Goal: Information Seeking & Learning: Check status

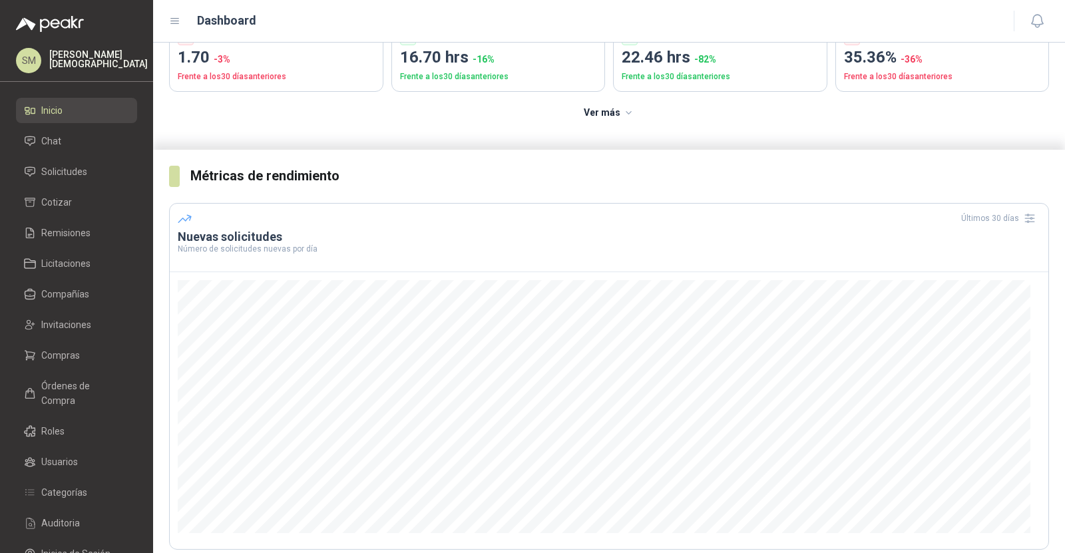
scroll to position [128, 0]
click at [75, 348] on span "Compras" at bounding box center [60, 355] width 39 height 15
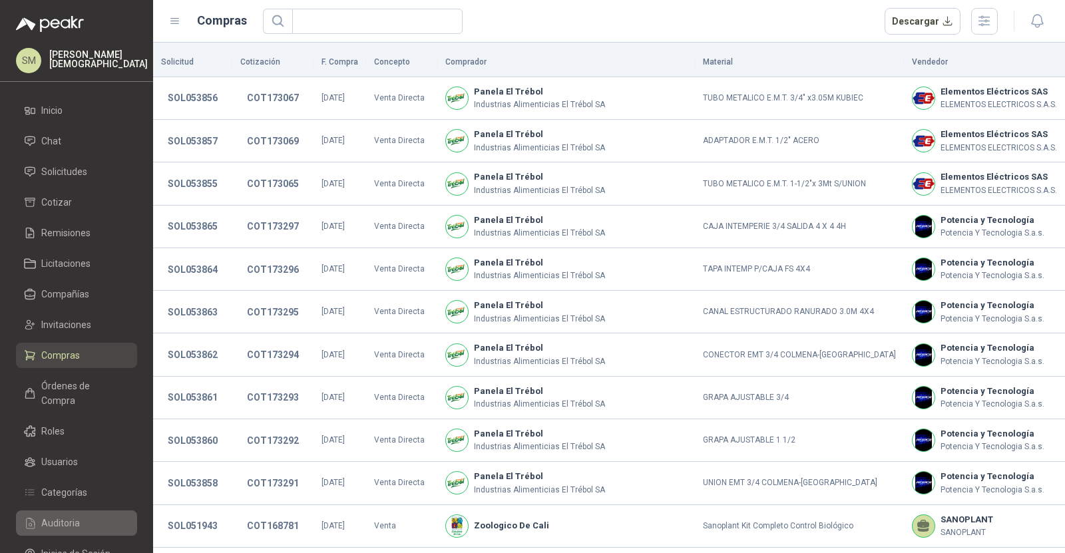
click at [72, 516] on span "Auditoria" at bounding box center [60, 523] width 39 height 15
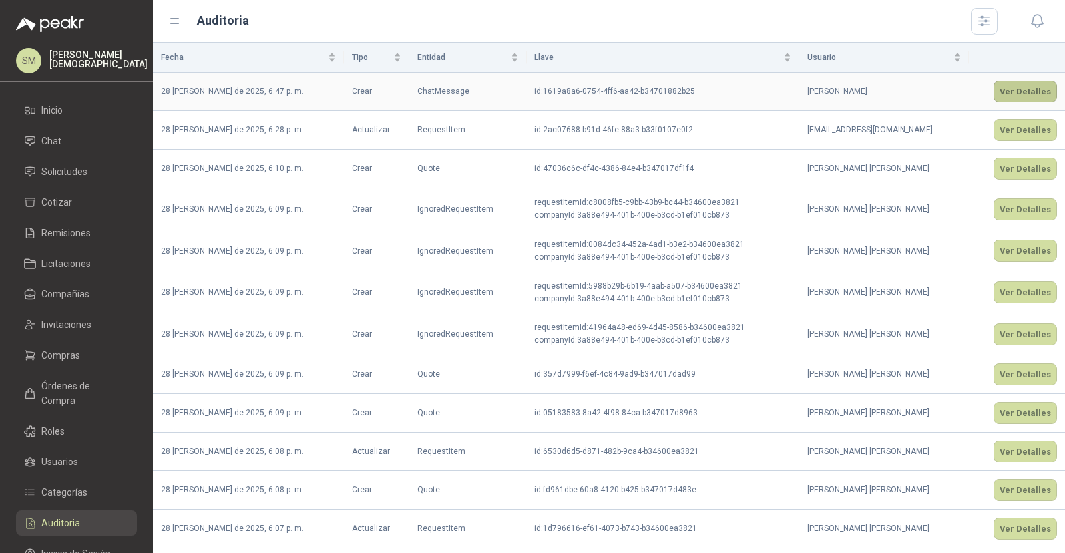
click at [1024, 87] on button "Ver Detalles" at bounding box center [1025, 92] width 63 height 22
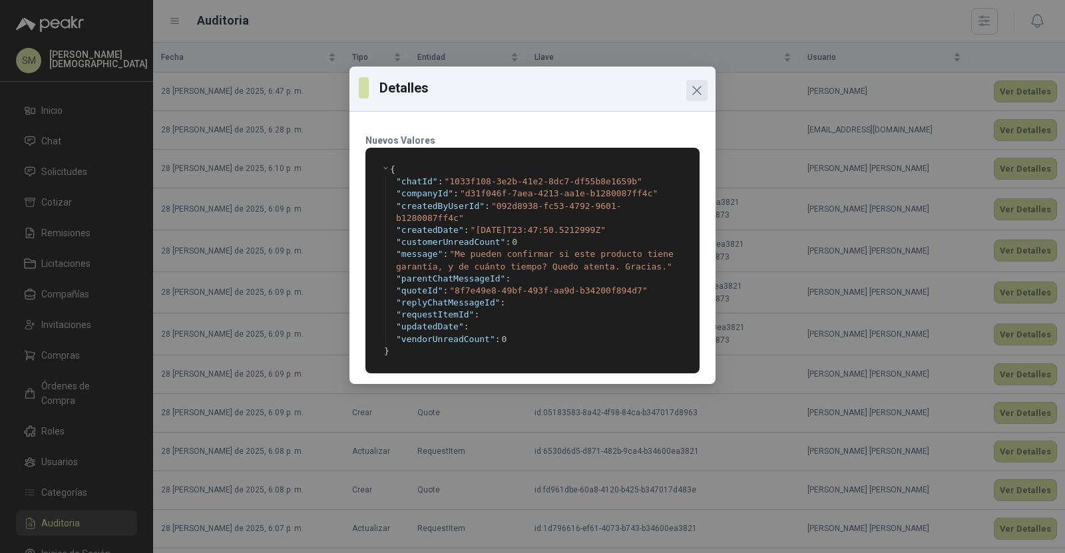
click at [697, 89] on icon "Close" at bounding box center [697, 91] width 16 height 16
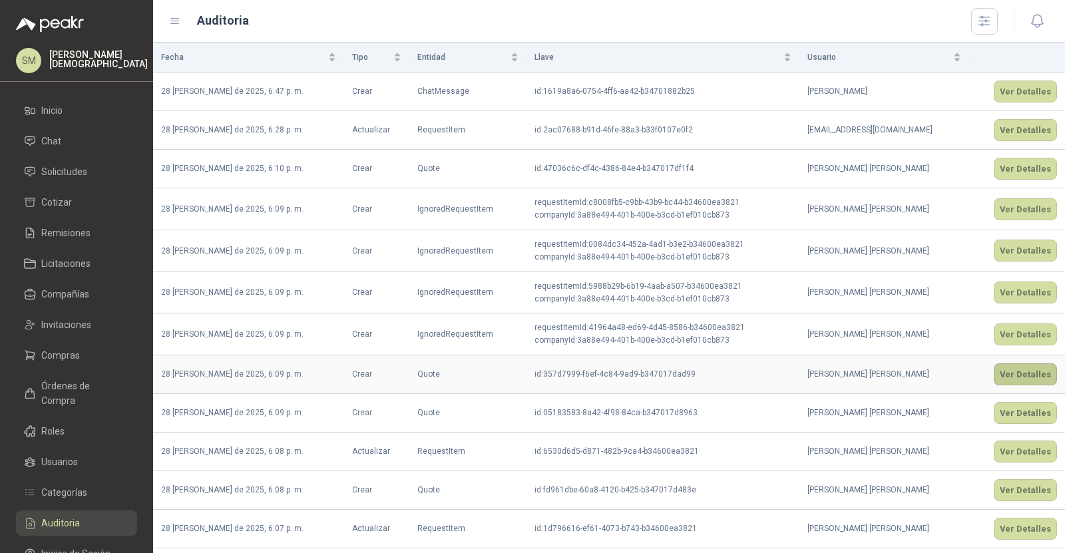
click at [1027, 377] on button "Ver Detalles" at bounding box center [1025, 374] width 63 height 22
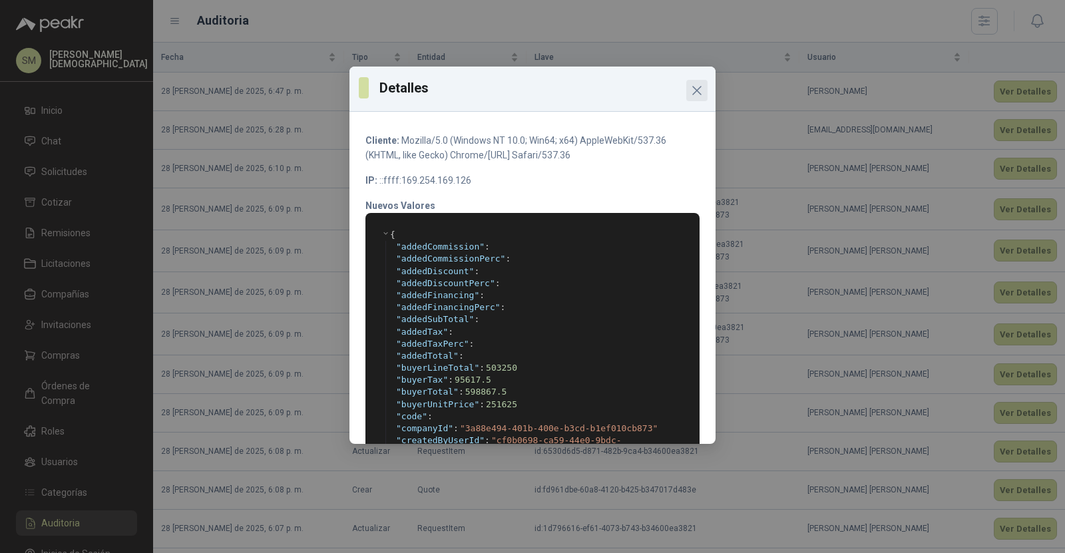
click at [696, 91] on icon "Close" at bounding box center [697, 91] width 16 height 16
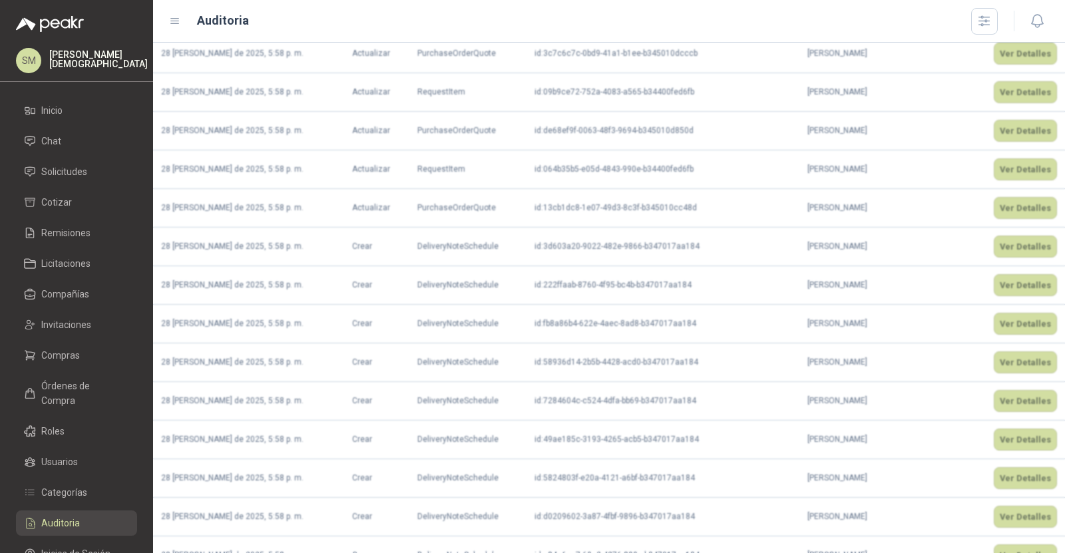
scroll to position [1436, 0]
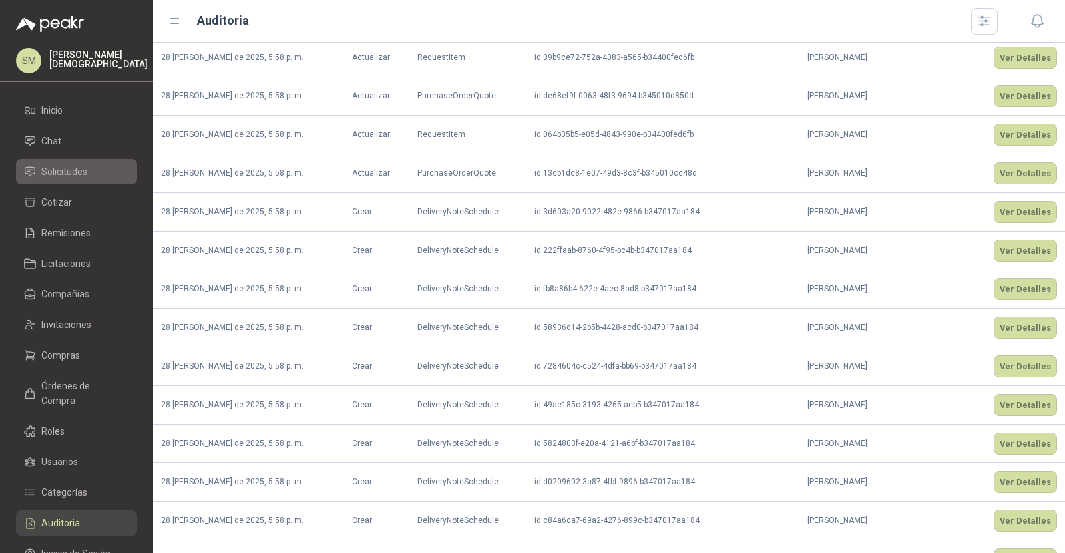
click at [74, 180] on link "Solicitudes" at bounding box center [76, 171] width 121 height 25
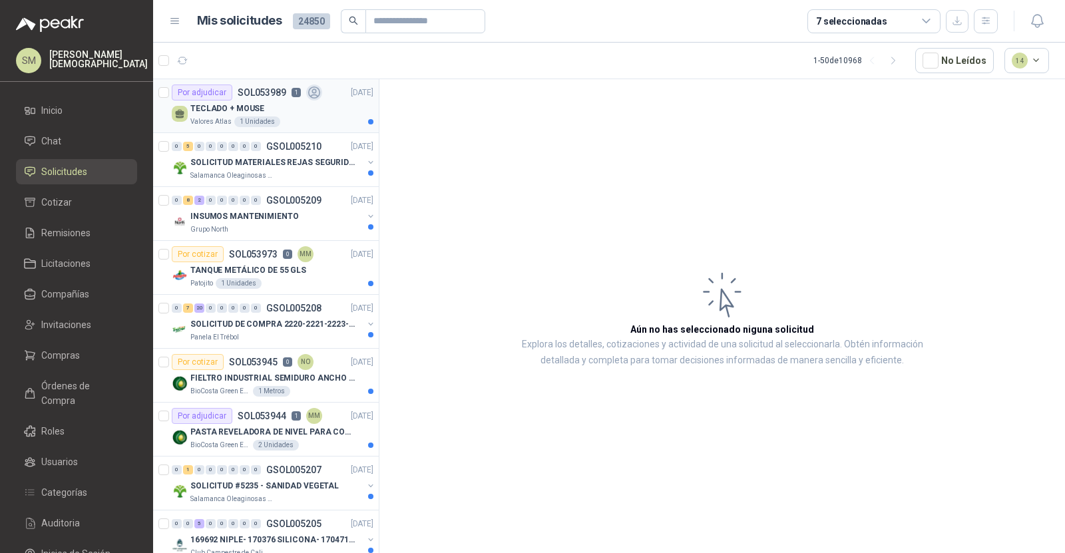
click at [289, 106] on div "TECLADO + MOUSE" at bounding box center [281, 109] width 183 height 16
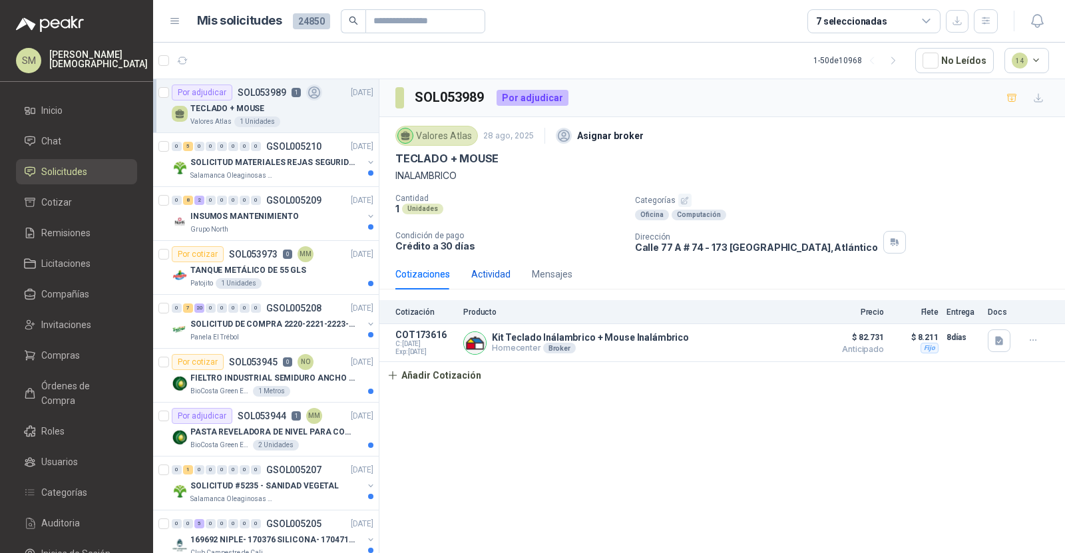
click at [487, 270] on div "Actividad" at bounding box center [490, 274] width 39 height 15
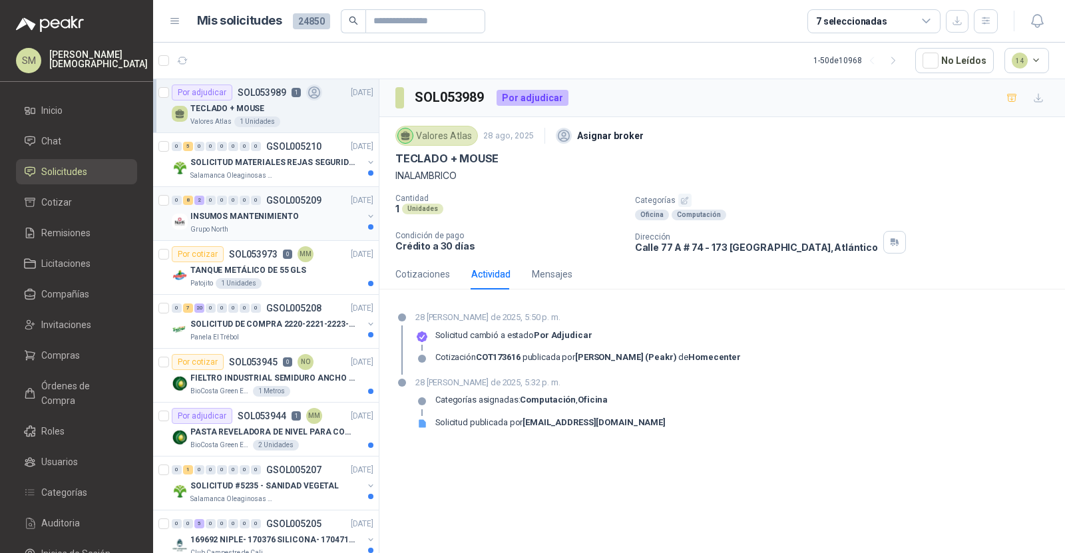
click at [306, 230] on div "Grupo North" at bounding box center [276, 229] width 172 height 11
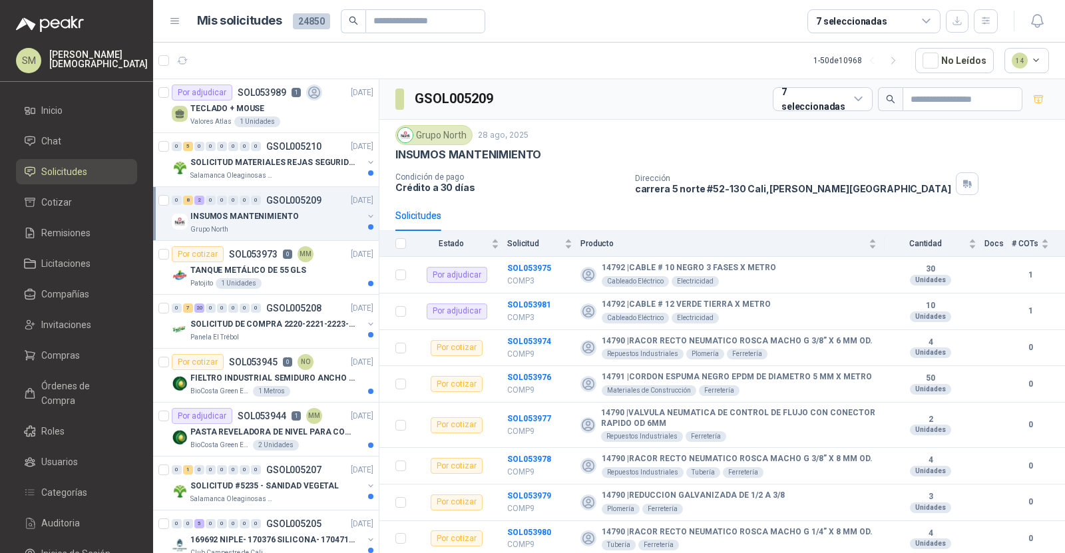
click at [313, 212] on div "INSUMOS MANTENIMIENTO" at bounding box center [276, 216] width 172 height 16
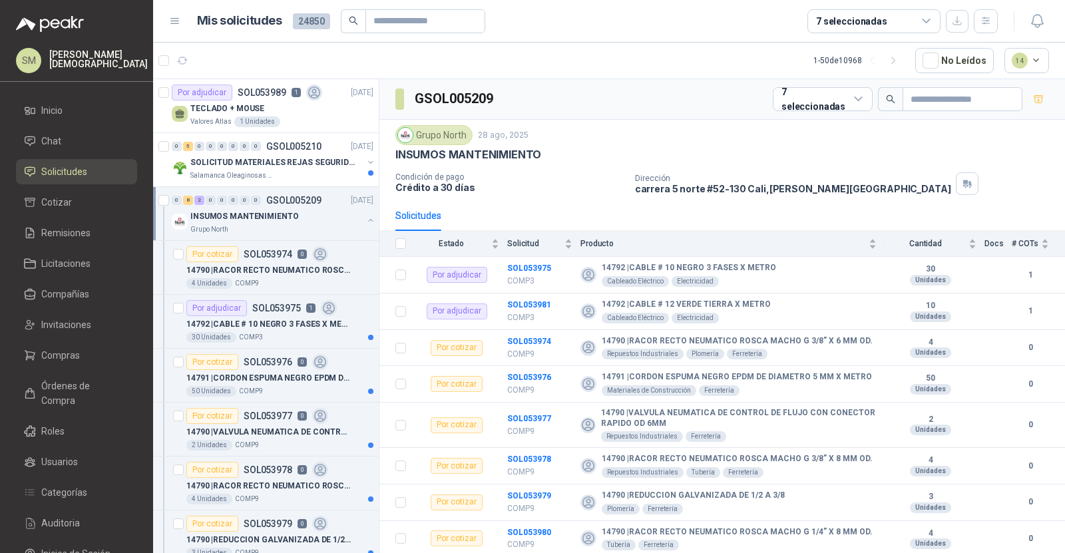
scroll to position [3, 0]
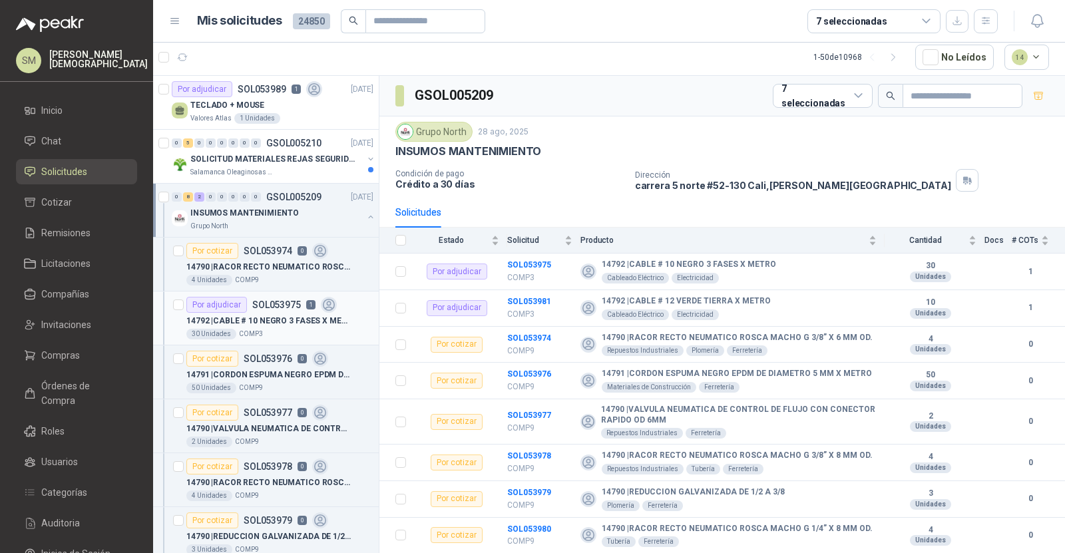
click at [314, 308] on div "Por adjudicar SOL053975 1" at bounding box center [261, 305] width 150 height 16
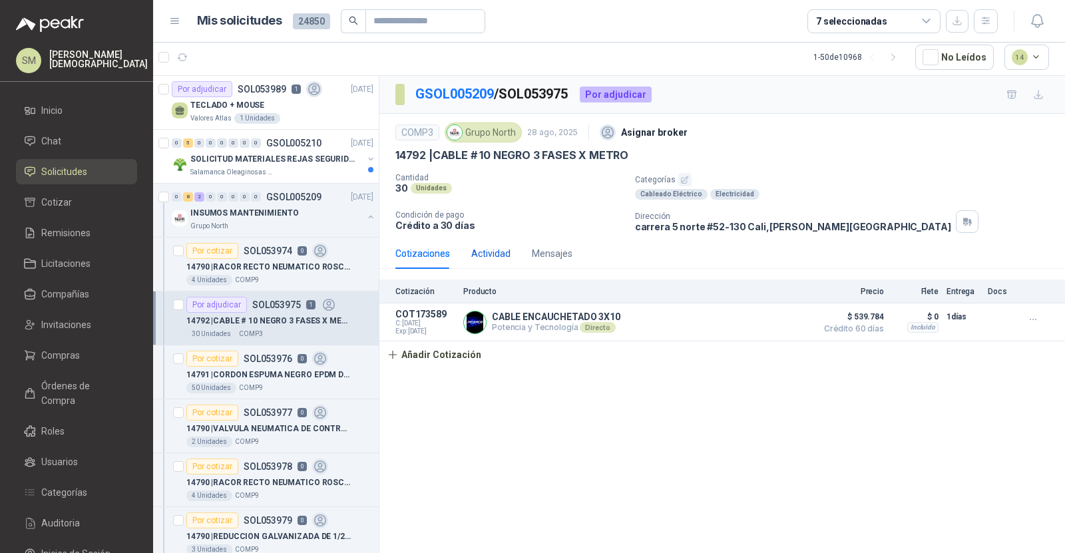
click at [493, 252] on div "Actividad" at bounding box center [490, 253] width 39 height 15
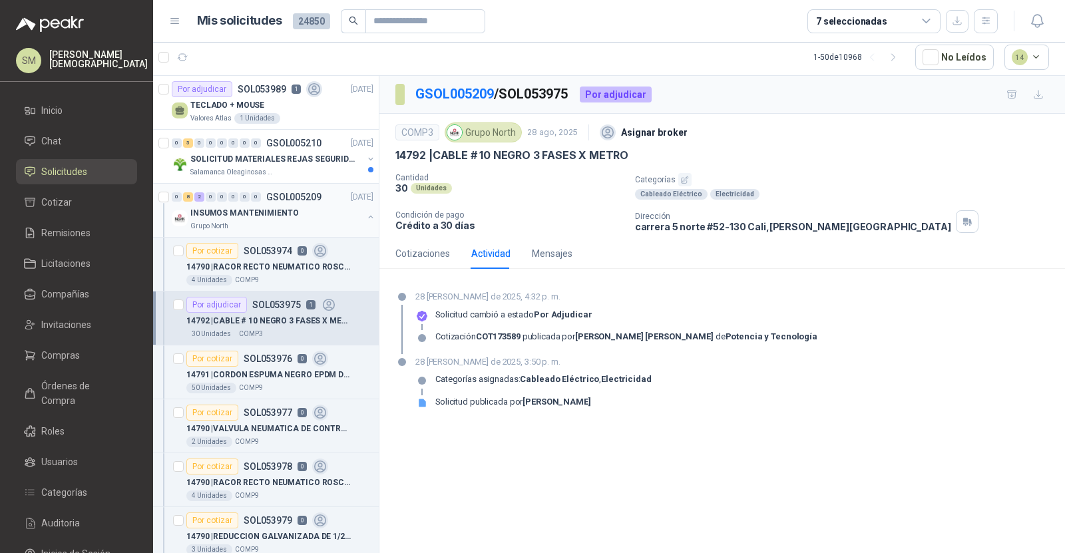
click at [322, 216] on div "INSUMOS MANTENIMIENTO" at bounding box center [276, 213] width 172 height 16
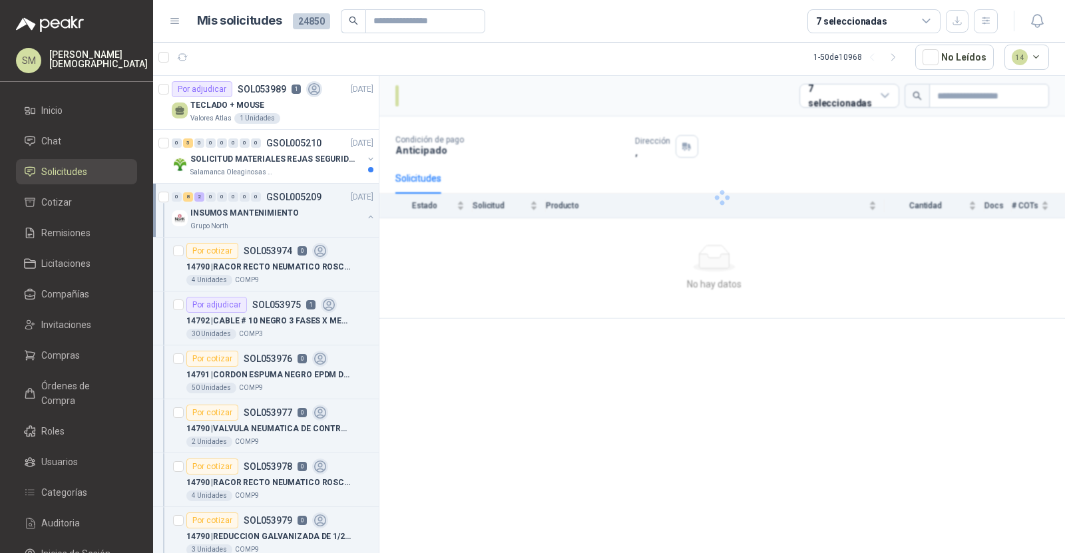
click at [322, 216] on div "INSUMOS MANTENIMIENTO" at bounding box center [276, 213] width 172 height 16
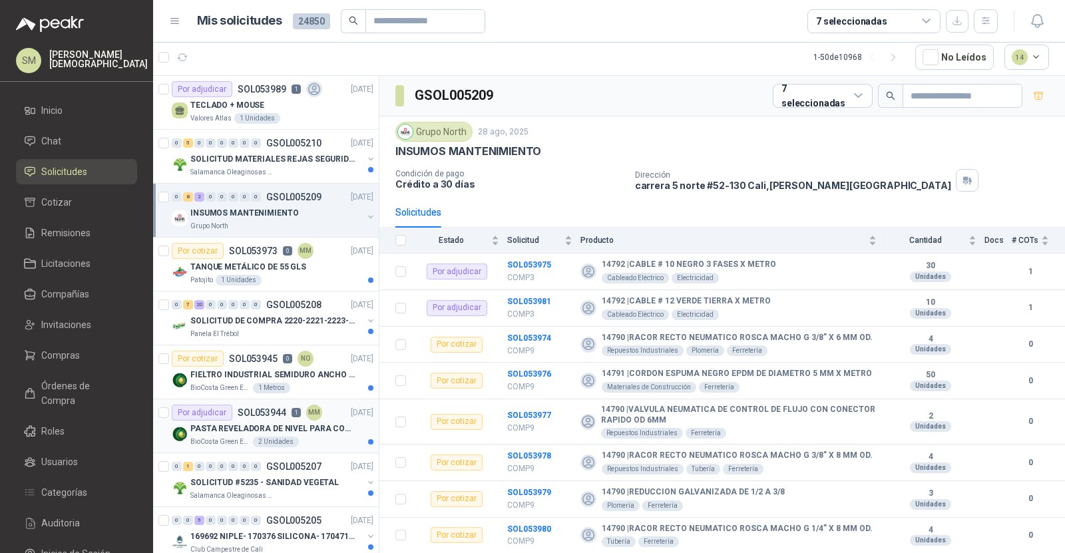
click at [302, 417] on div "Por adjudicar SOL053944 1 MM" at bounding box center [247, 413] width 150 height 16
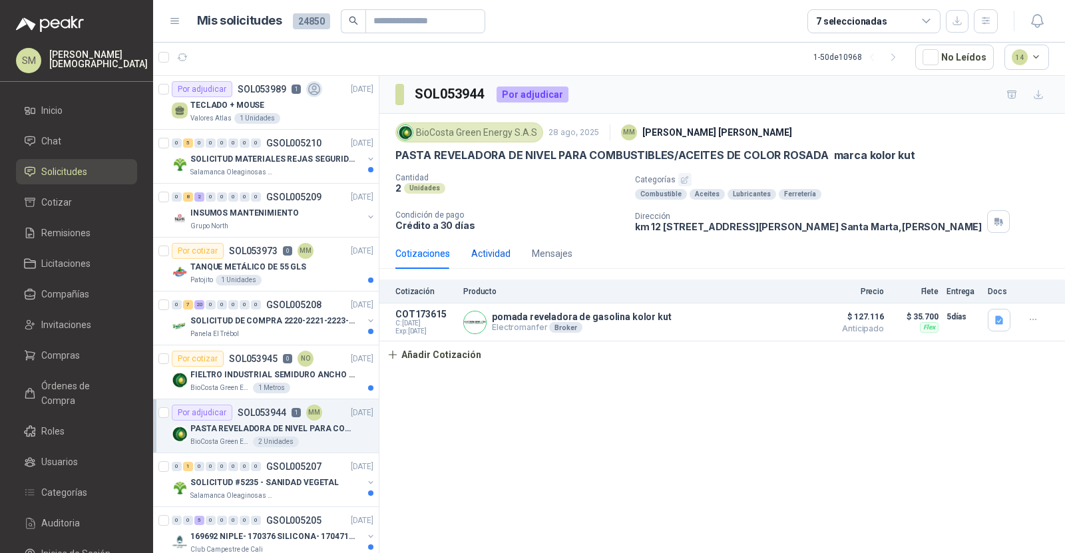
click at [483, 252] on div "Actividad" at bounding box center [490, 253] width 39 height 15
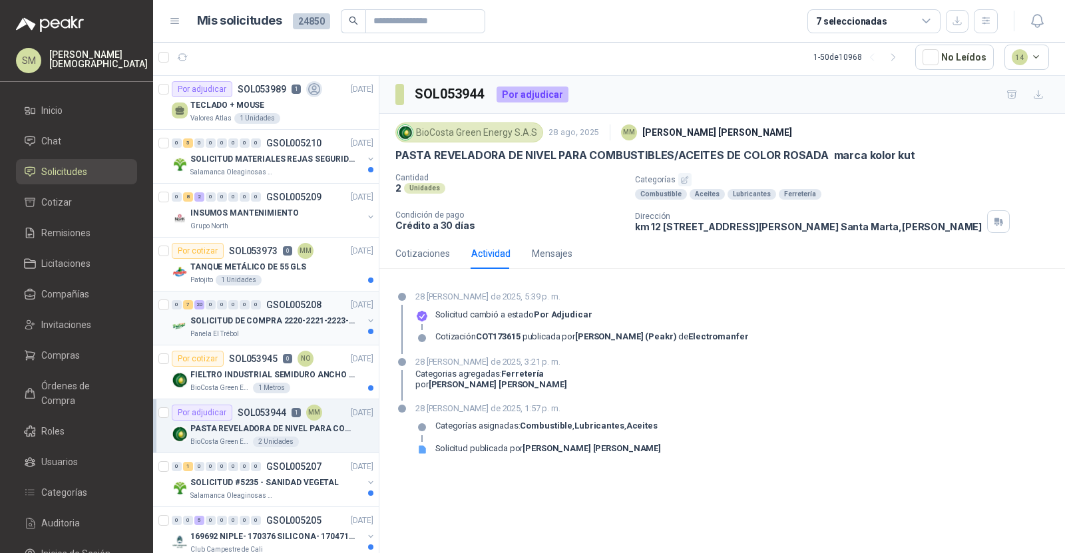
click at [297, 308] on div "0 7 20 0 0 0 0 0 GSOL005208 [DATE]" at bounding box center [274, 305] width 204 height 16
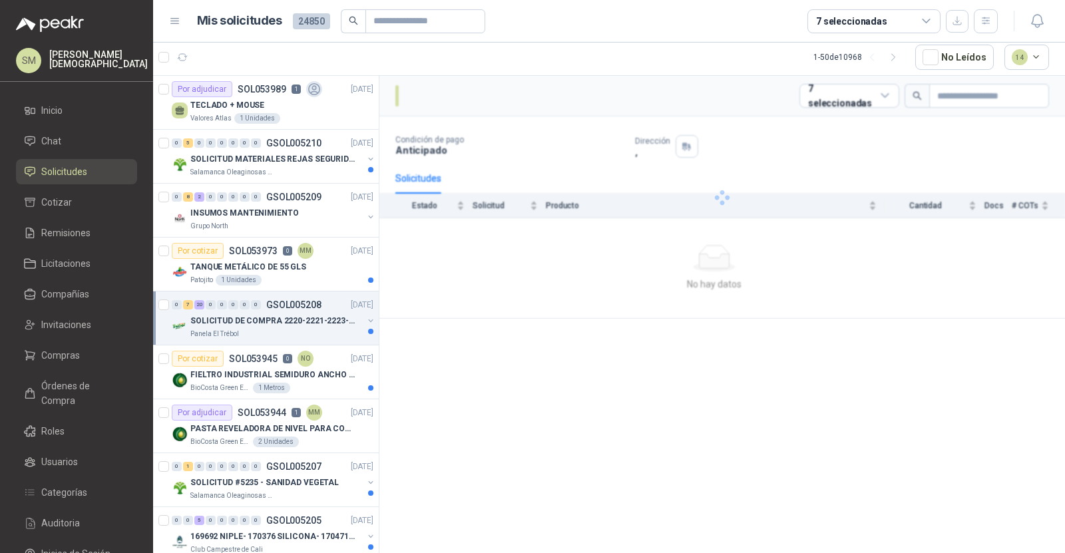
click at [297, 308] on div "0 7 20 0 0 0 0 0 GSOL005208 [DATE]" at bounding box center [274, 305] width 204 height 16
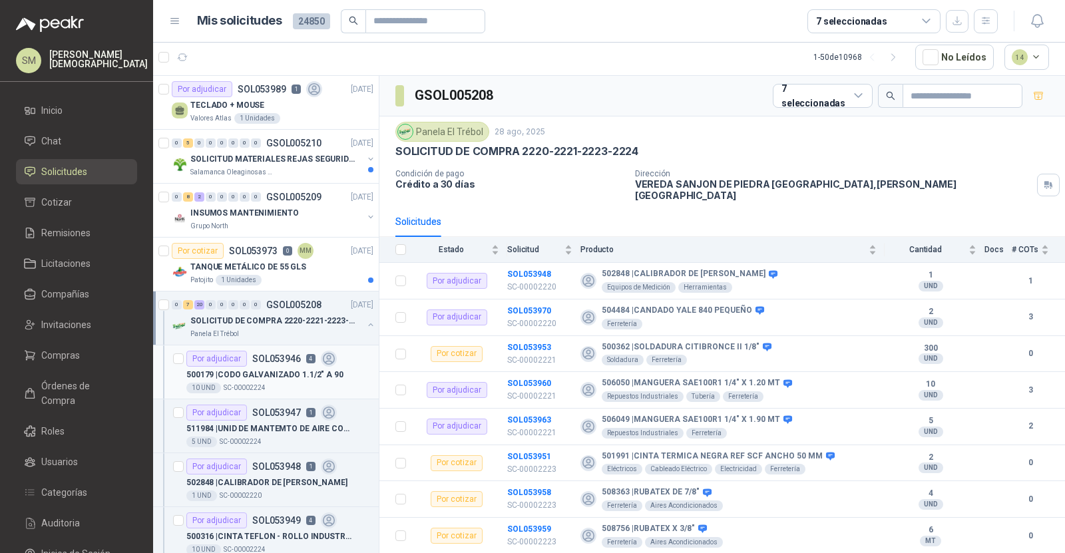
click at [284, 367] on div "500179 | CODO GALVANIZADO 1.1/2" A 90" at bounding box center [279, 375] width 187 height 16
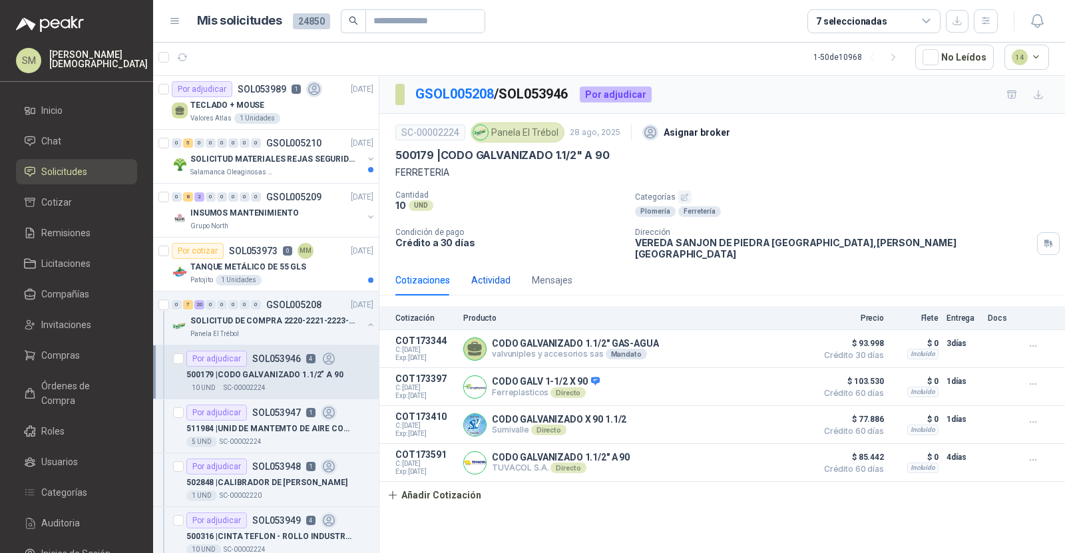
click at [498, 273] on div "Actividad" at bounding box center [490, 280] width 39 height 15
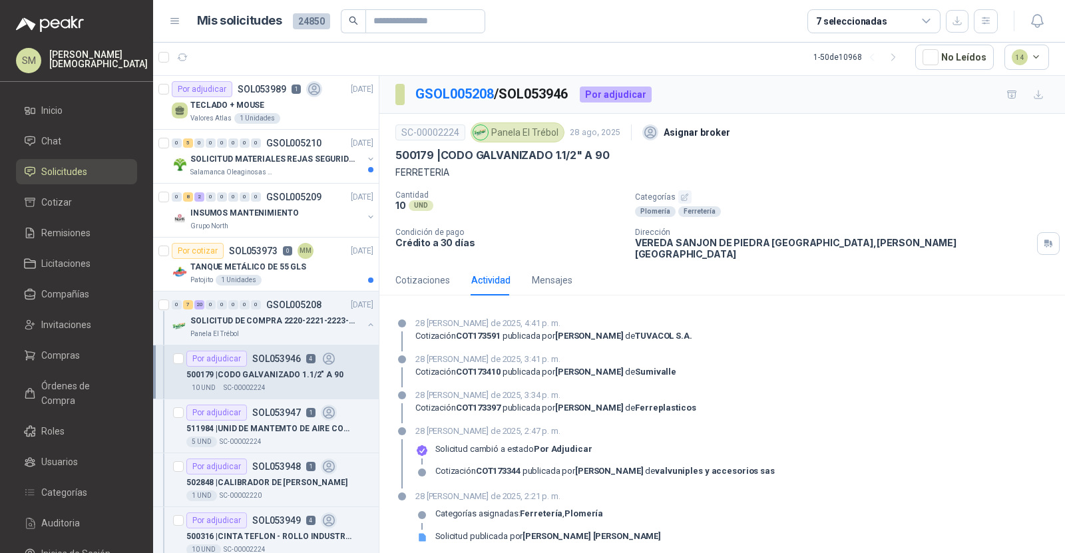
scroll to position [1, 0]
drag, startPoint x: 501, startPoint y: 487, endPoint x: 526, endPoint y: 487, distance: 24.6
click at [525, 489] on p "28 [PERSON_NAME] de 2025, 2:21 p. m." at bounding box center [538, 495] width 246 height 13
drag, startPoint x: 499, startPoint y: 420, endPoint x: 540, endPoint y: 445, distance: 48.1
click at [540, 445] on div "28 [PERSON_NAME] de 2025, 2:47 p. m. Solicitud cambió a estado Por adjudicar Co…" at bounding box center [594, 456] width 359 height 64
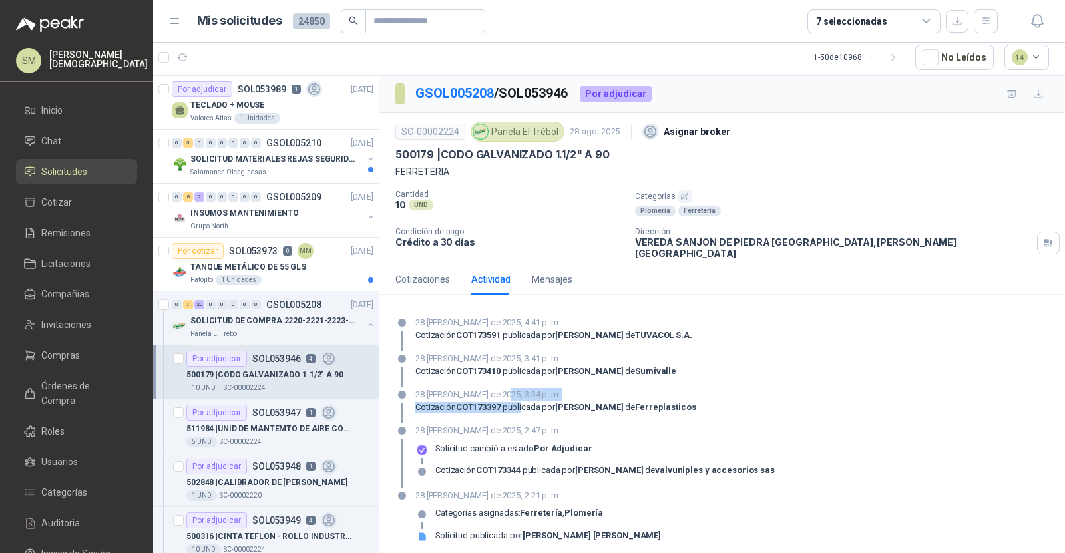
drag, startPoint x: 501, startPoint y: 386, endPoint x: 525, endPoint y: 395, distance: 25.5
click at [525, 395] on div "28 [PERSON_NAME] de 2025, 3:34 p. m. Cotización COT173397 publicada por [PERSON…" at bounding box center [555, 405] width 281 height 35
drag, startPoint x: 501, startPoint y: 345, endPoint x: 517, endPoint y: 357, distance: 20.5
click at [517, 357] on div "28 [PERSON_NAME] de 2025, 3:41 p. m. Cotización COT173410 publicada por [PERSON…" at bounding box center [545, 369] width 261 height 35
drag, startPoint x: 505, startPoint y: 318, endPoint x: 530, endPoint y: 325, distance: 25.7
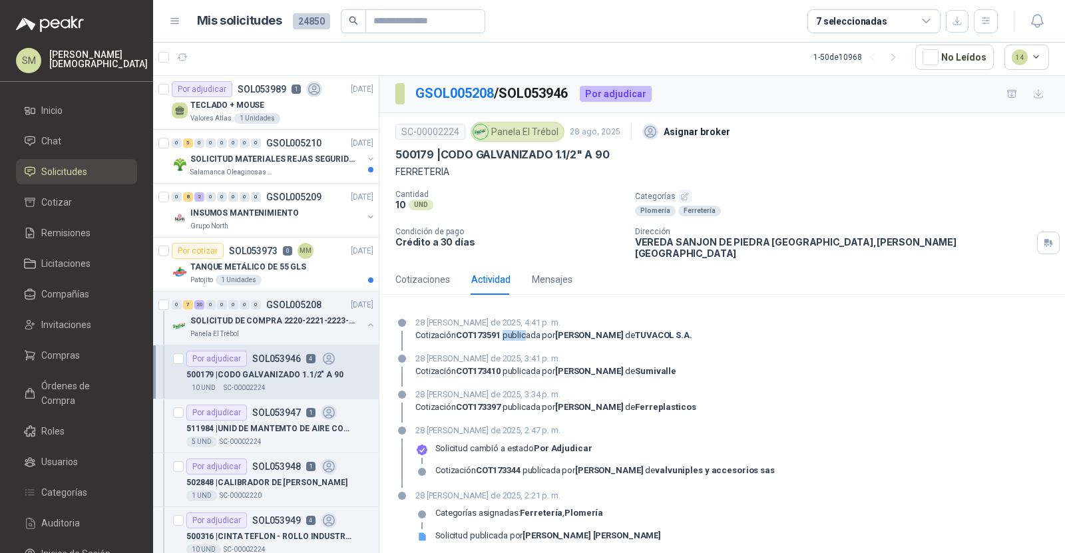
click at [530, 330] on div "Cotización COT173591 publicada por [PERSON_NAME] S.A." at bounding box center [553, 335] width 277 height 11
click at [423, 272] on div "Cotizaciones" at bounding box center [422, 279] width 55 height 15
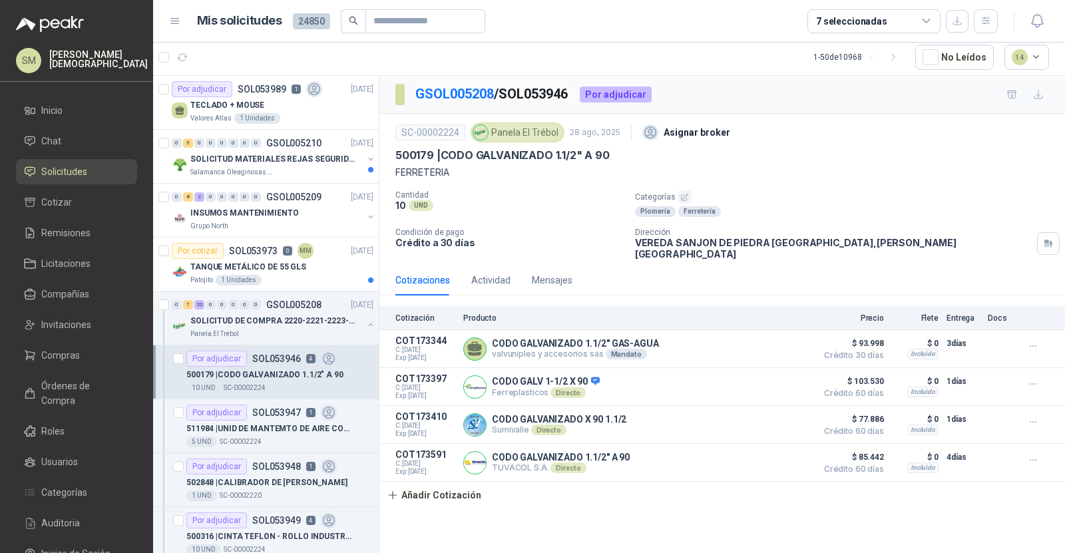
scroll to position [0, 0]
click at [773, 340] on button "Detalles" at bounding box center [778, 349] width 63 height 18
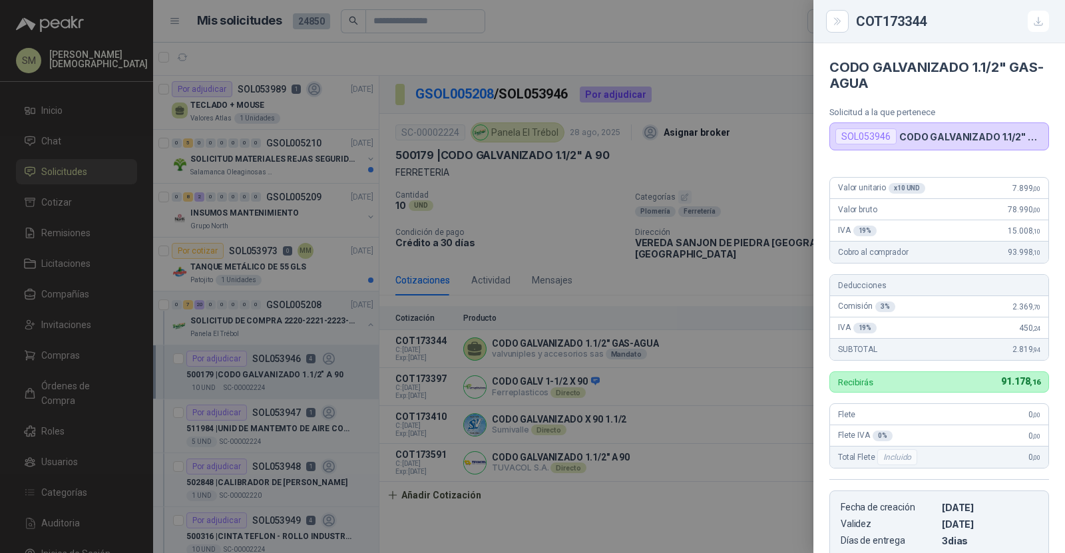
click at [712, 290] on div at bounding box center [532, 276] width 1065 height 553
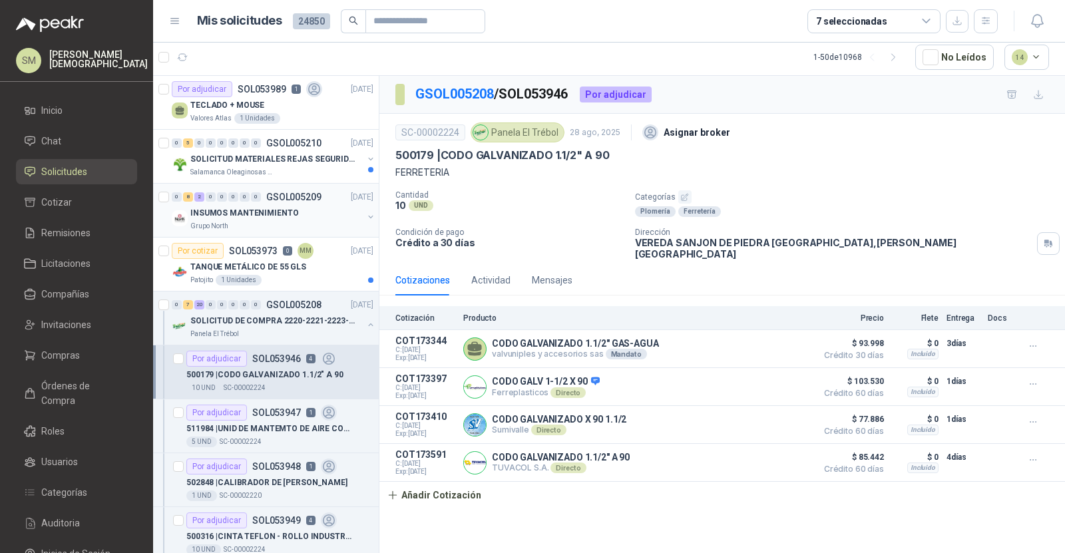
click at [278, 208] on p "INSUMOS MANTENIMIENTO" at bounding box center [244, 213] width 108 height 13
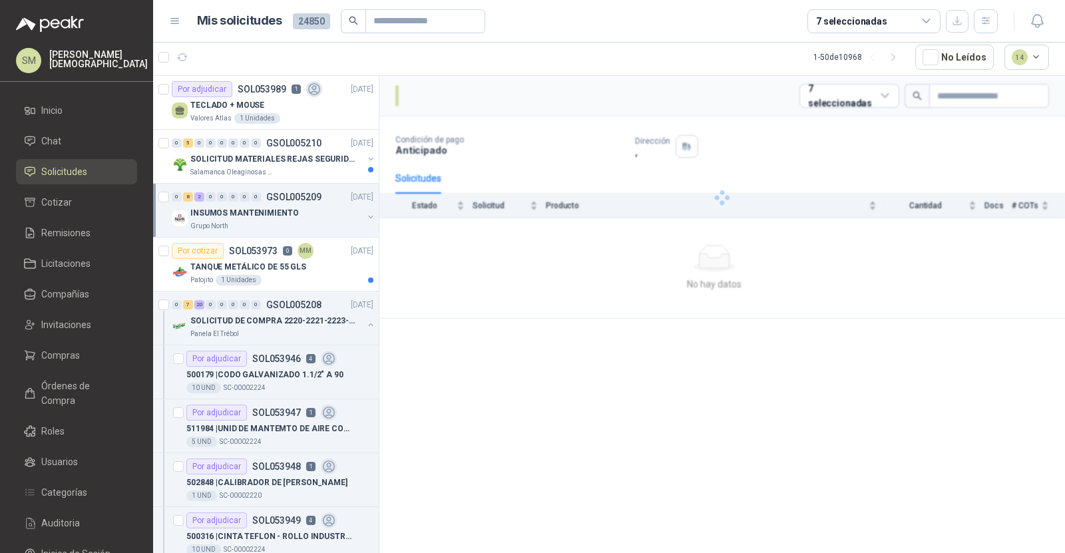
click at [278, 208] on p "INSUMOS MANTENIMIENTO" at bounding box center [244, 213] width 108 height 13
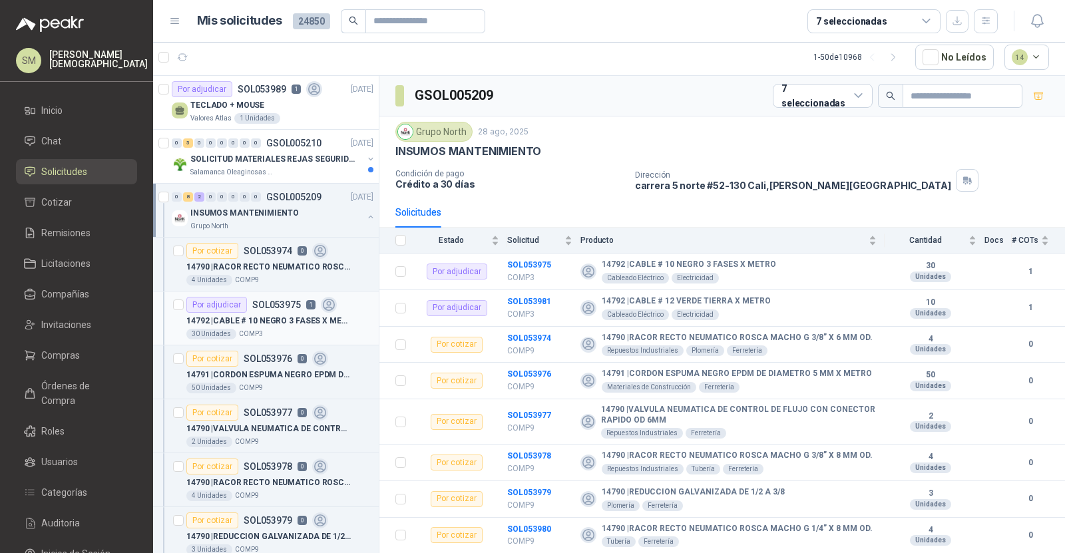
click at [284, 315] on p "14792 | CABLE # 10 NEGRO 3 FASES X METRO" at bounding box center [269, 321] width 166 height 13
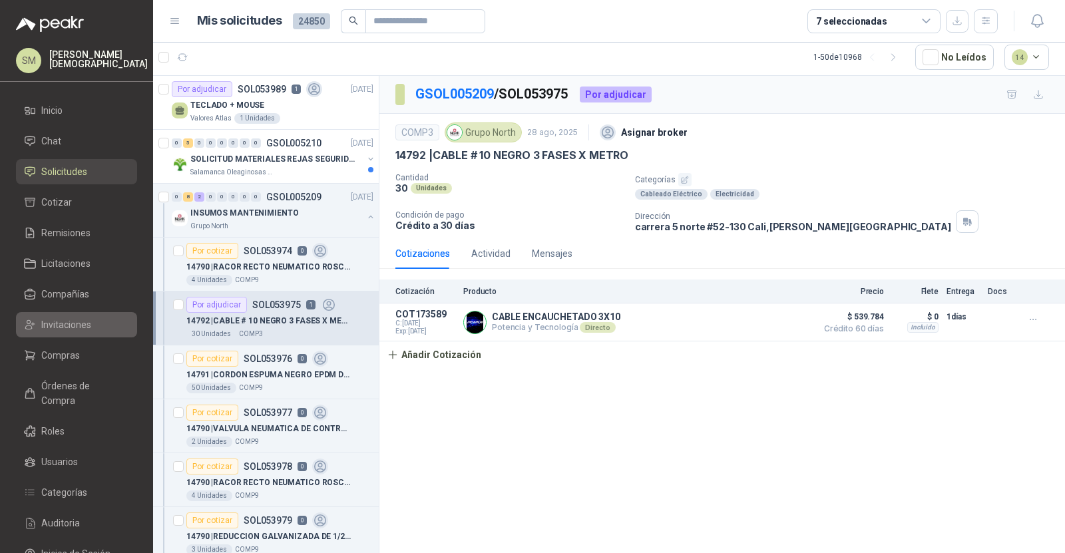
click at [97, 321] on li "Invitaciones" at bounding box center [76, 324] width 105 height 15
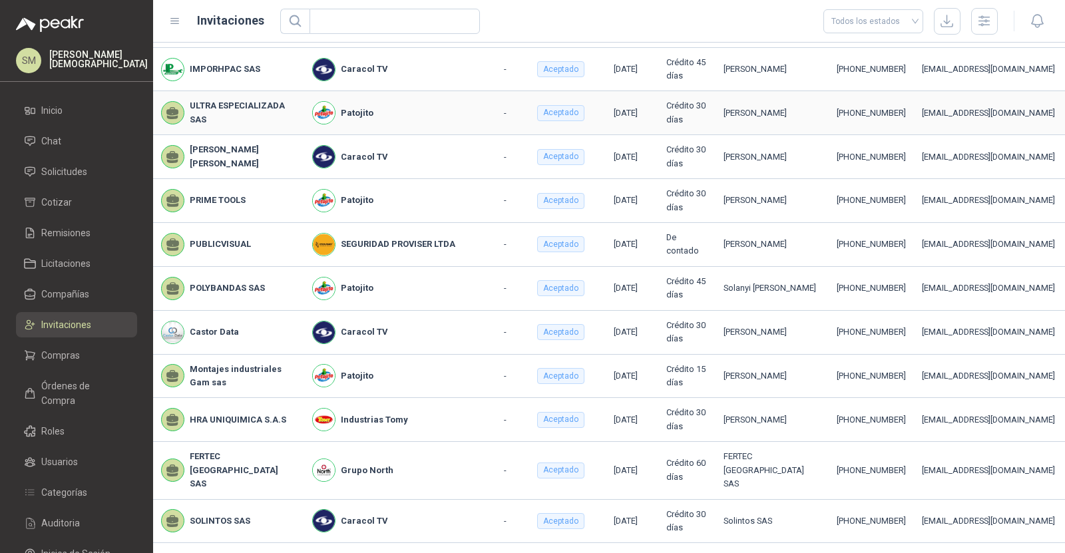
scroll to position [228, 0]
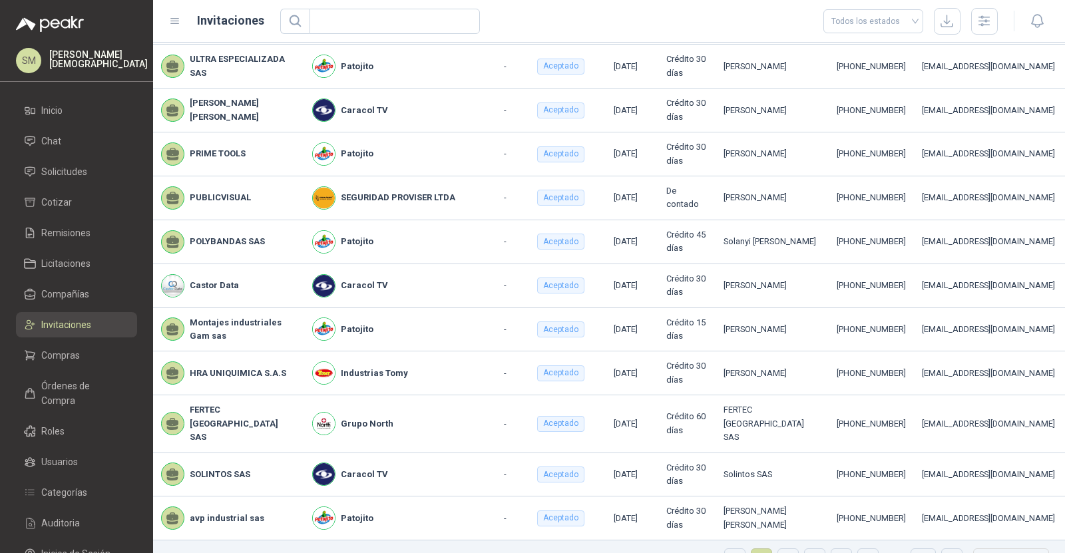
click at [265, 552] on p "Resultados: 1 - 15 de 1556" at bounding box center [219, 558] width 101 height 9
drag, startPoint x: 256, startPoint y: 524, endPoint x: 286, endPoint y: 525, distance: 30.0
click at [286, 540] on ul "Resultados: 1 - 15 de 1556 1 2 3 4 5 ••• 104 15 / página" at bounding box center [609, 562] width 912 height 45
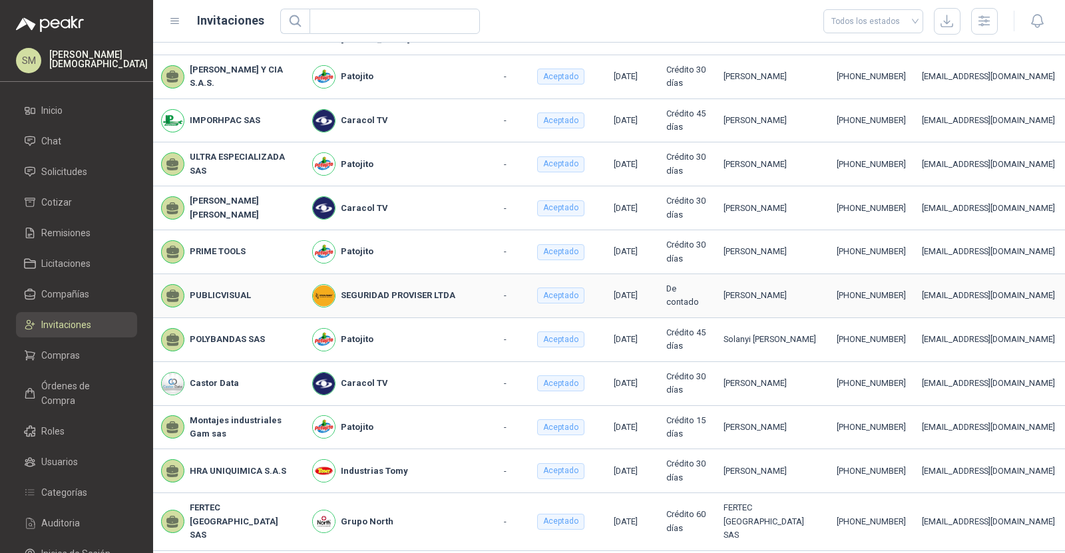
scroll to position [138, 0]
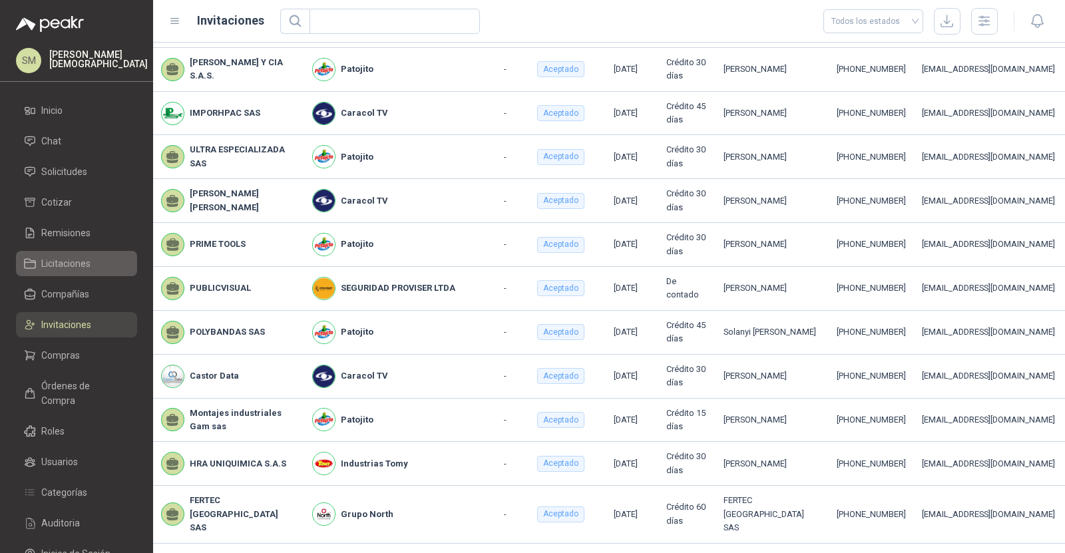
click at [93, 270] on li "Licitaciones" at bounding box center [76, 263] width 105 height 15
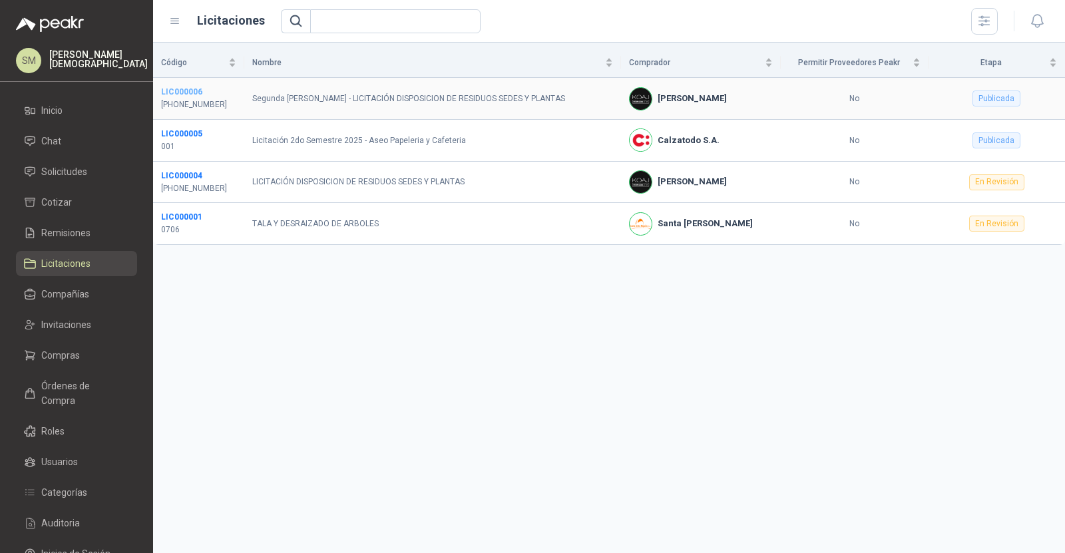
click at [172, 91] on b "LIC000006" at bounding box center [181, 91] width 41 height 9
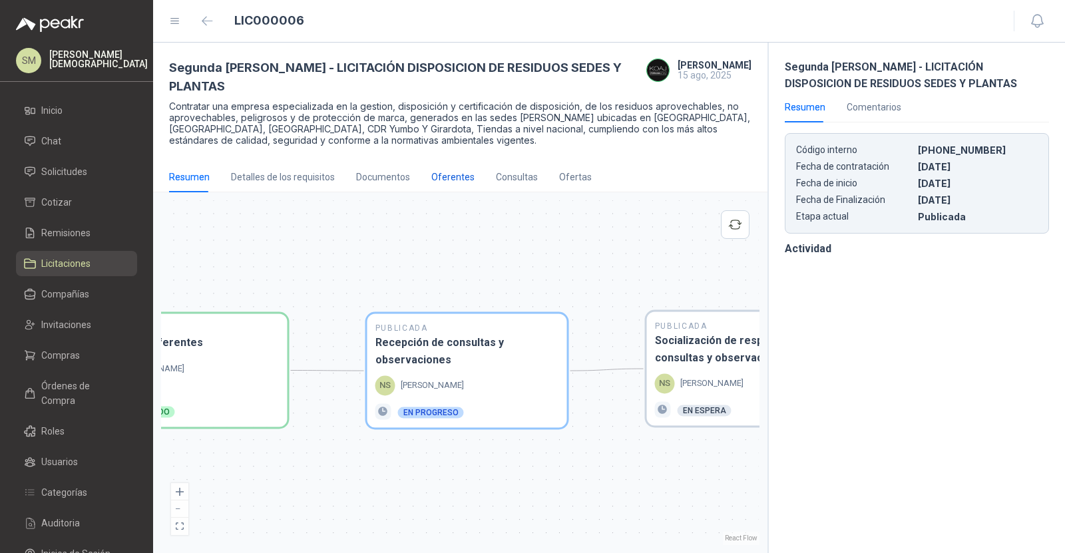
click at [444, 170] on div "Oferentes" at bounding box center [452, 177] width 43 height 15
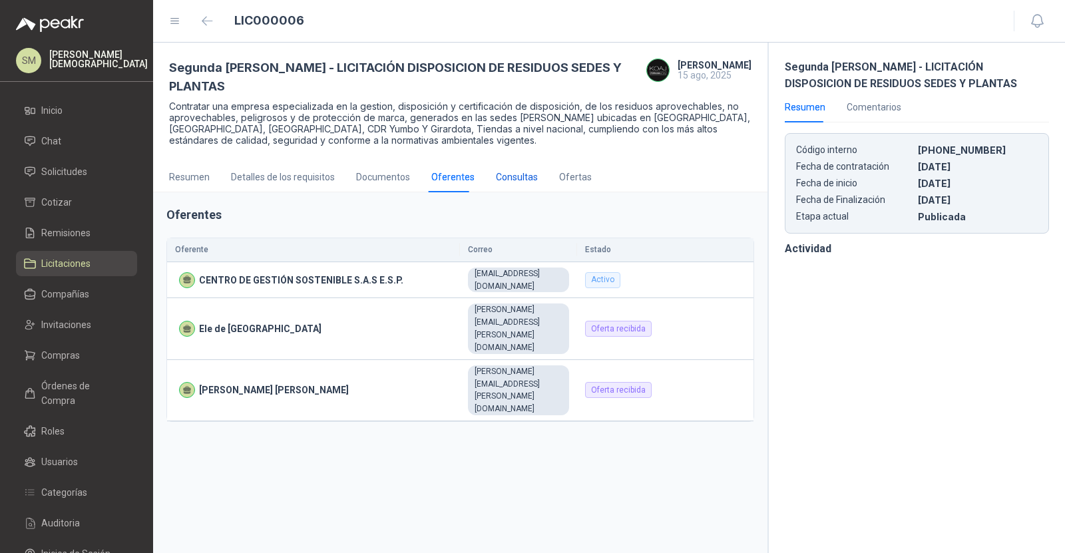
click at [498, 170] on div "Consultas" at bounding box center [517, 177] width 42 height 15
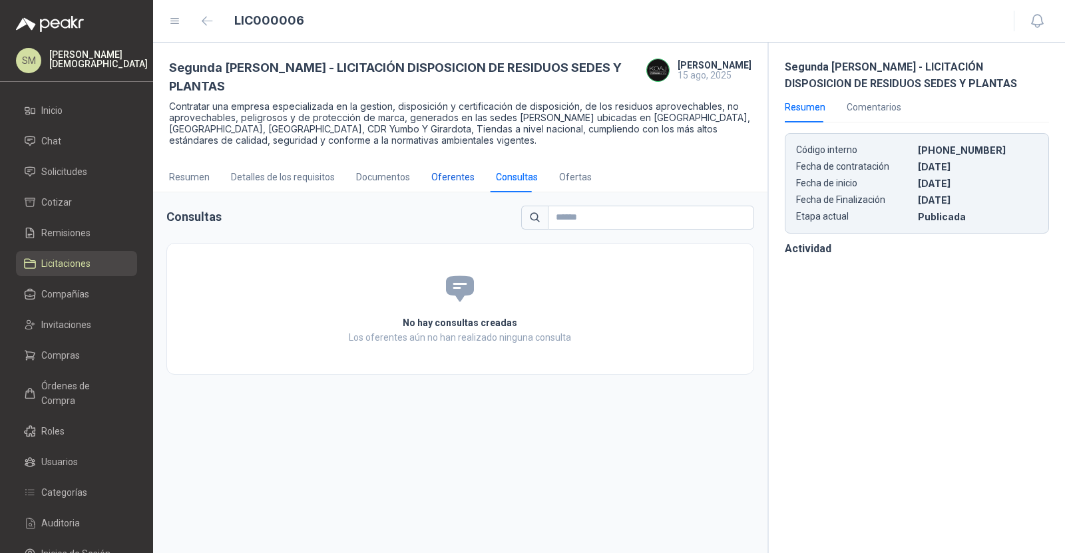
click at [447, 170] on div "Oferentes" at bounding box center [452, 177] width 43 height 15
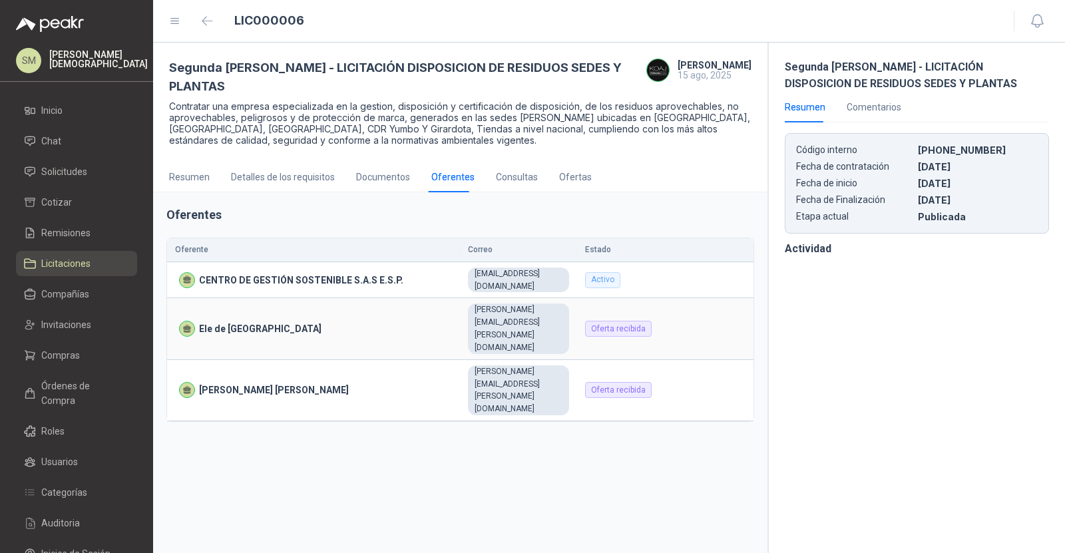
click at [562, 304] on div "[PERSON_NAME][EMAIL_ADDRESS][PERSON_NAME][DOMAIN_NAME]" at bounding box center [518, 329] width 101 height 50
click at [570, 170] on div "Ofertas" at bounding box center [575, 177] width 33 height 15
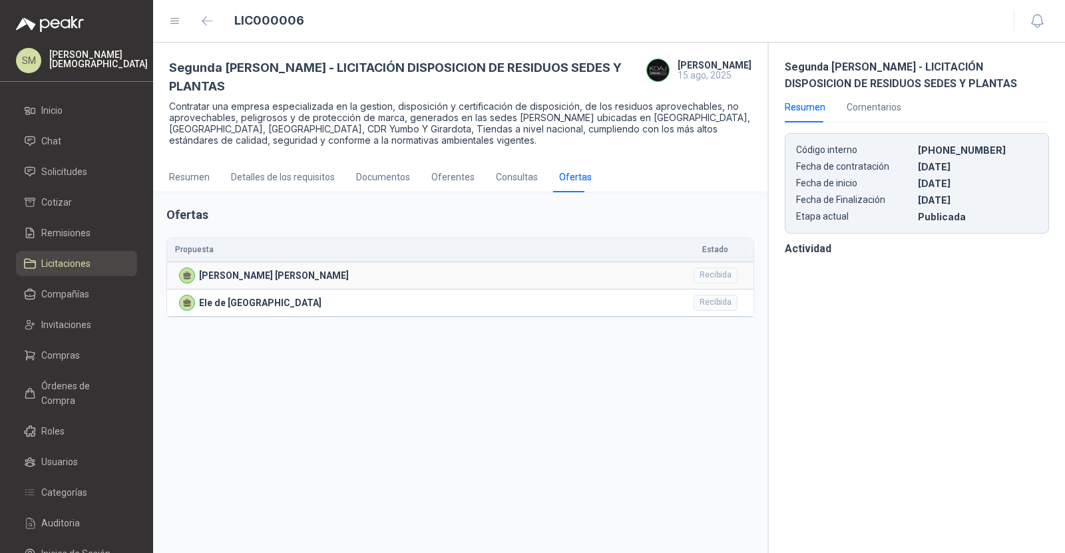
click at [674, 268] on div "[PERSON_NAME] [PERSON_NAME]" at bounding box center [432, 276] width 507 height 16
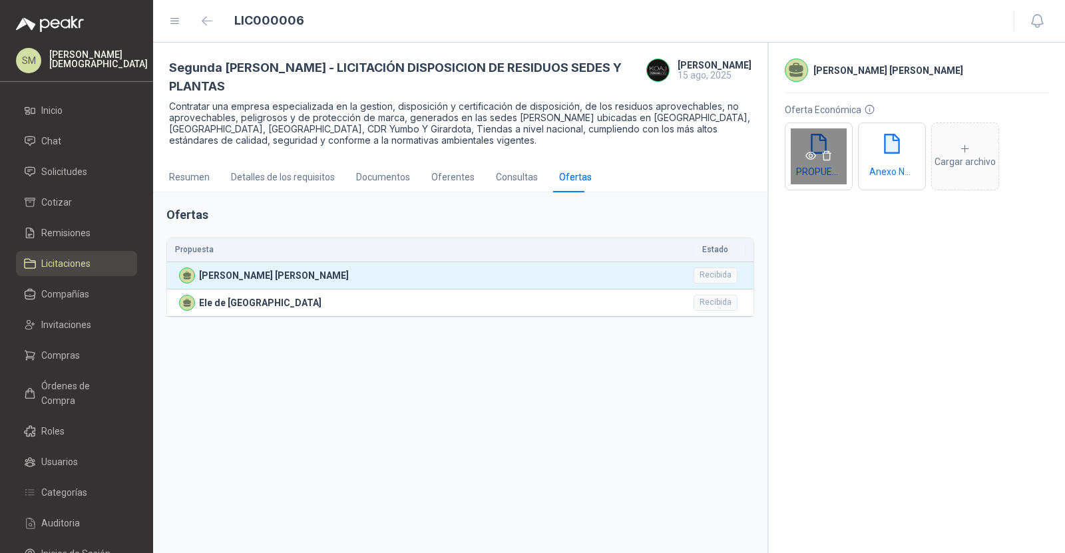
click at [809, 154] on icon "eye" at bounding box center [810, 155] width 11 height 11
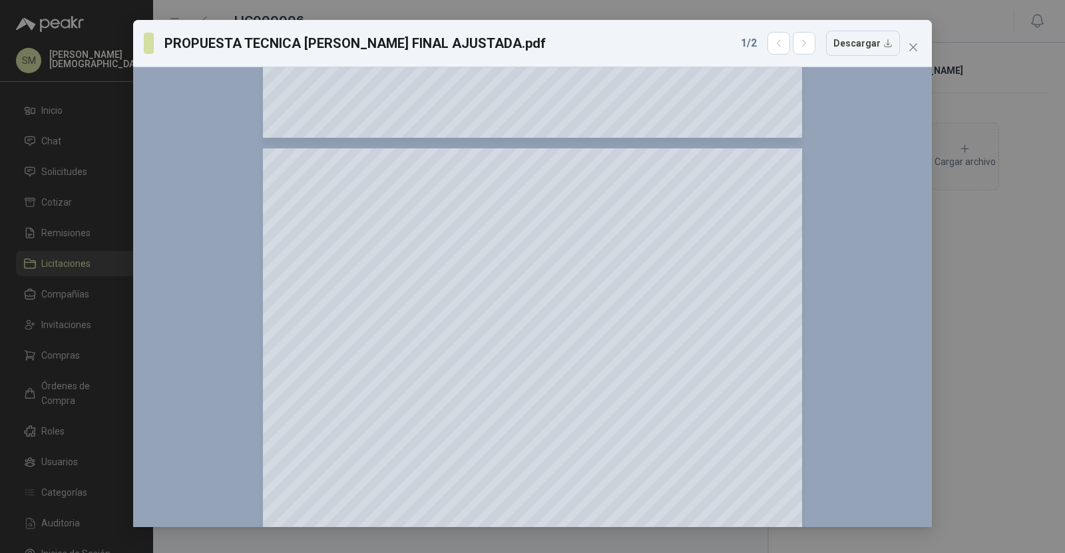
scroll to position [21064, 0]
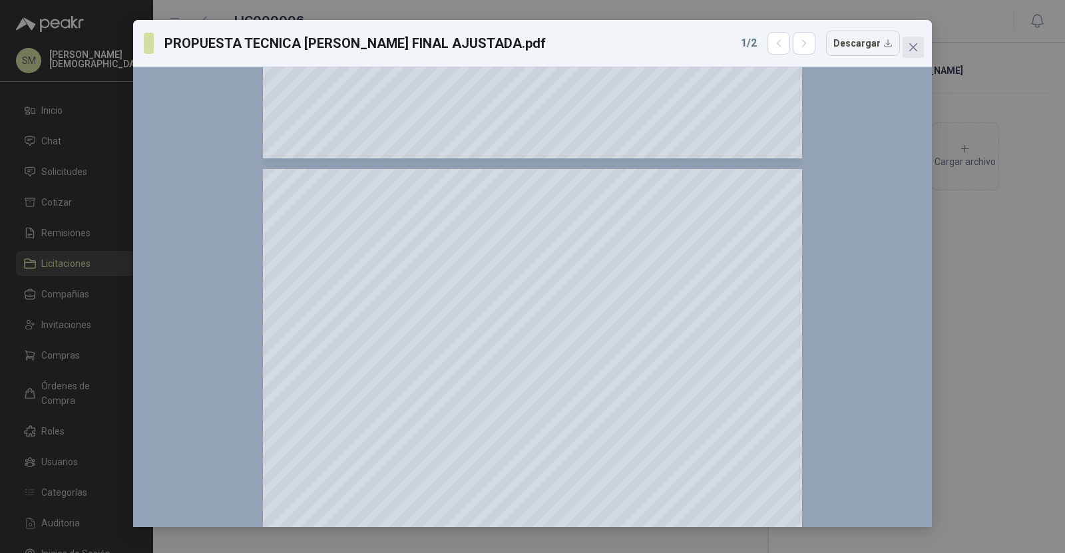
click at [916, 43] on icon "close" at bounding box center [913, 47] width 11 height 11
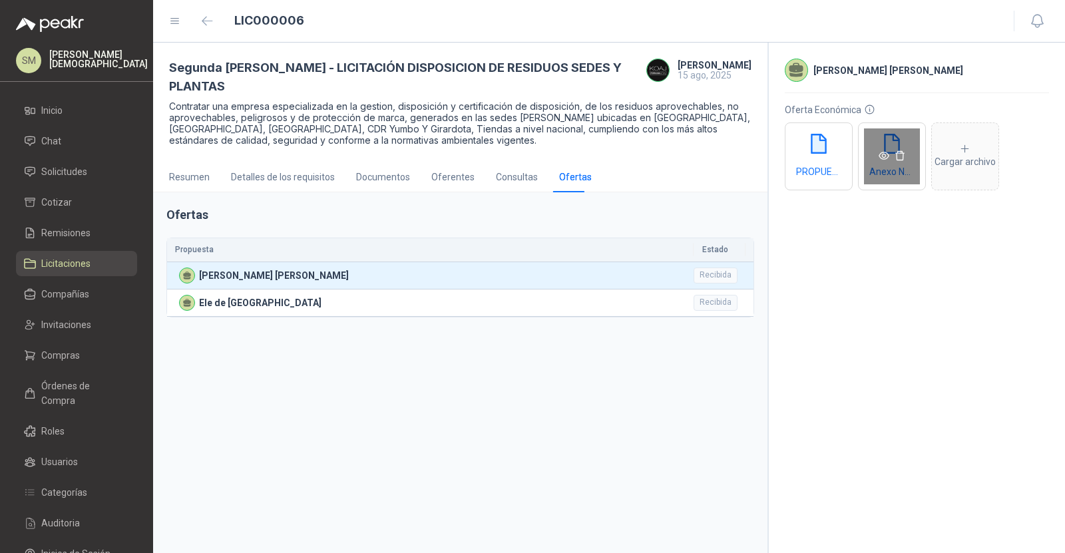
click at [884, 156] on icon "eye" at bounding box center [884, 156] width 11 height 8
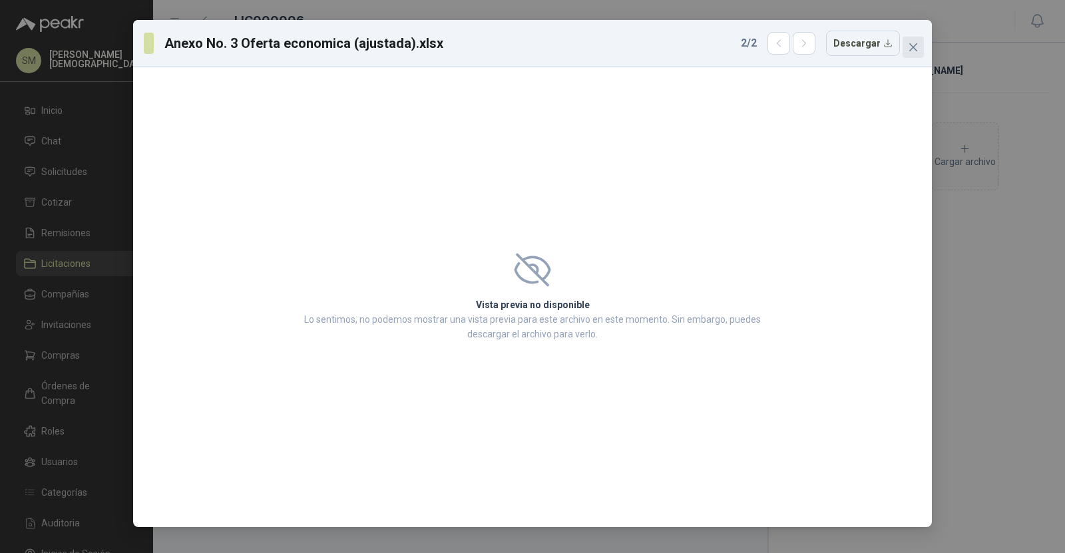
click at [913, 45] on icon "close" at bounding box center [913, 47] width 11 height 11
